Goal: Find specific page/section: Find specific page/section

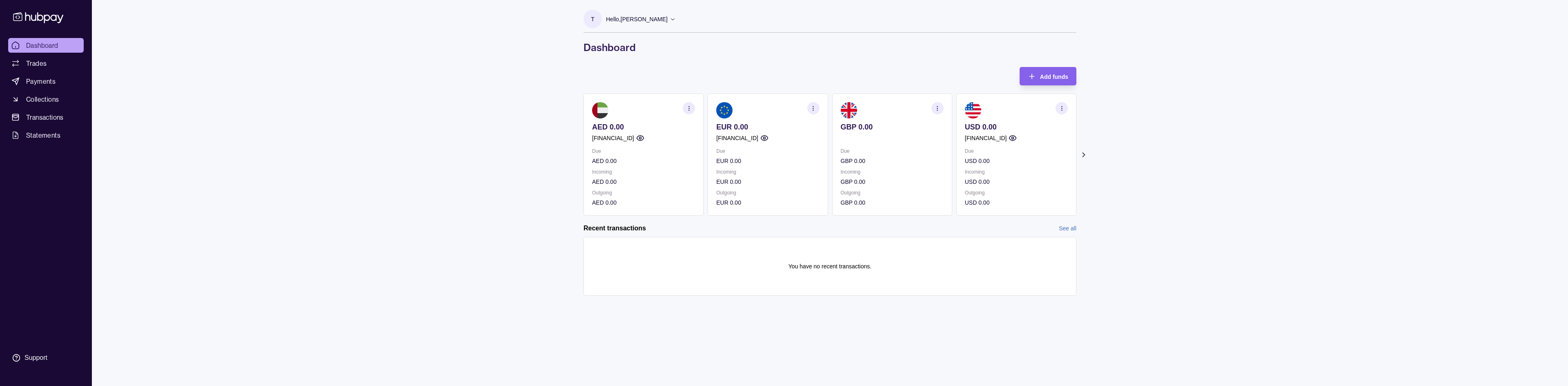
click at [635, 19] on p "Hello, [PERSON_NAME]" at bounding box center [636, 19] width 62 height 9
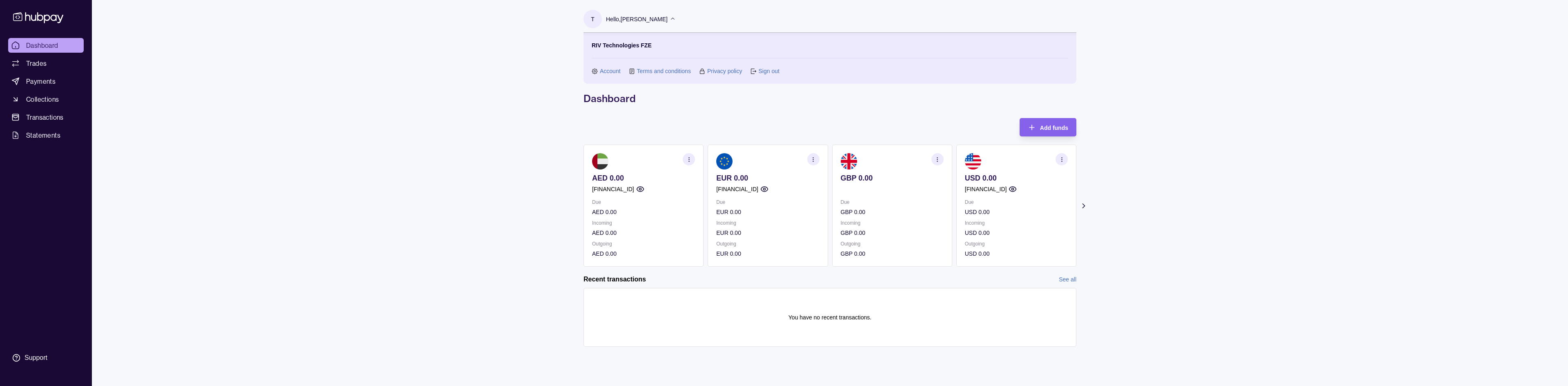
click at [688, 160] on icon "button" at bounding box center [689, 159] width 6 height 6
click at [627, 181] on link "View account details" at bounding box center [632, 179] width 52 height 9
click at [734, 109] on div "T Hello, [PERSON_NAME] RIV Technologies FZE Account Terms and conditions Privac…" at bounding box center [830, 181] width 525 height 363
click at [685, 155] on section "button" at bounding box center [688, 158] width 12 height 12
click at [638, 173] on div "View transactions View account details Download account details" at bounding box center [644, 179] width 103 height 53
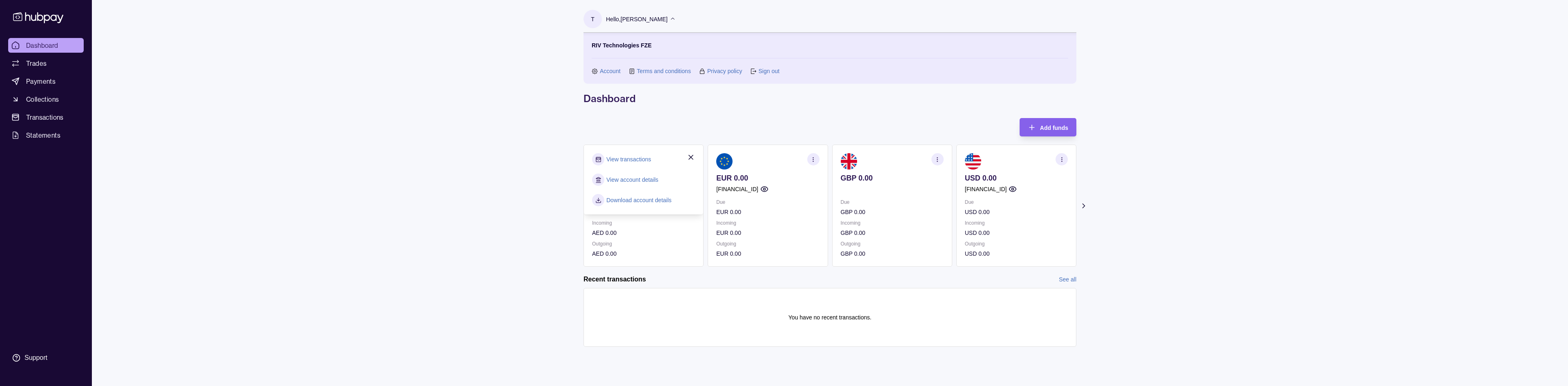
click at [641, 178] on link "View account details" at bounding box center [632, 179] width 52 height 9
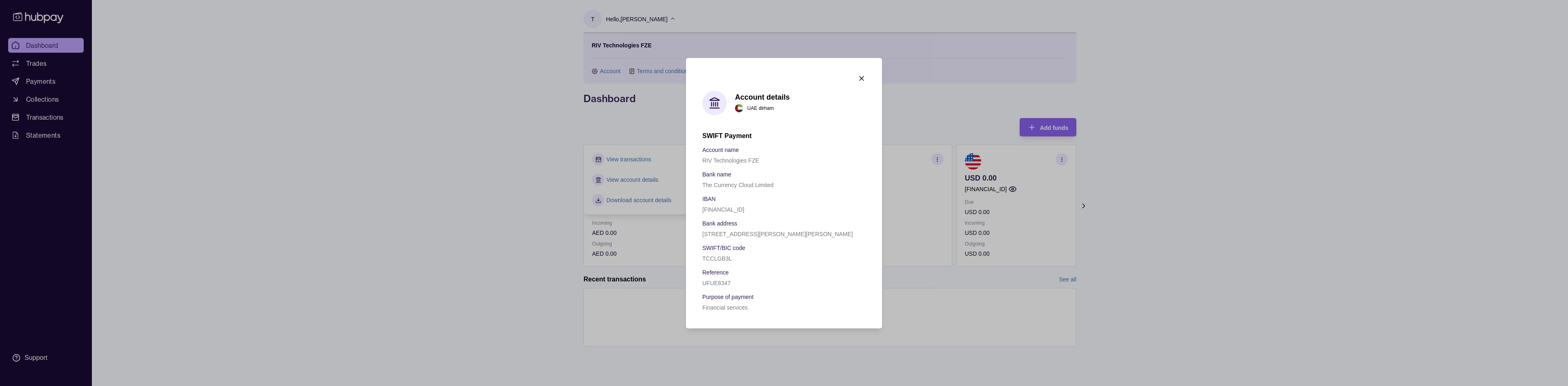
click at [729, 211] on p "[FINANCIAL_ID]" at bounding box center [724, 209] width 42 height 6
copy p "[FINANCIAL_ID]"
